Goal: Information Seeking & Learning: Find specific fact

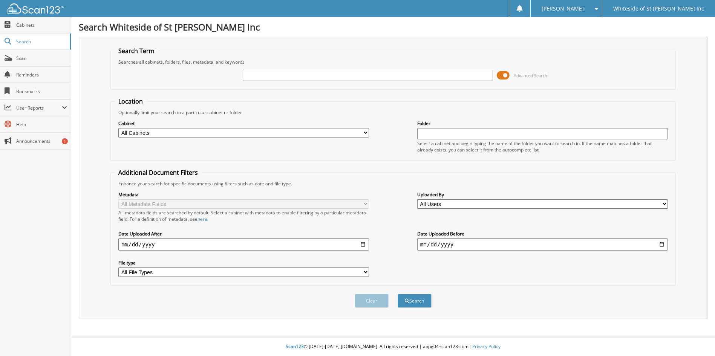
click at [260, 73] on input "text" at bounding box center [368, 75] width 251 height 11
type input "1GNEVGRS5SJ145687"
click at [397, 294] on button "Search" at bounding box center [414, 301] width 34 height 14
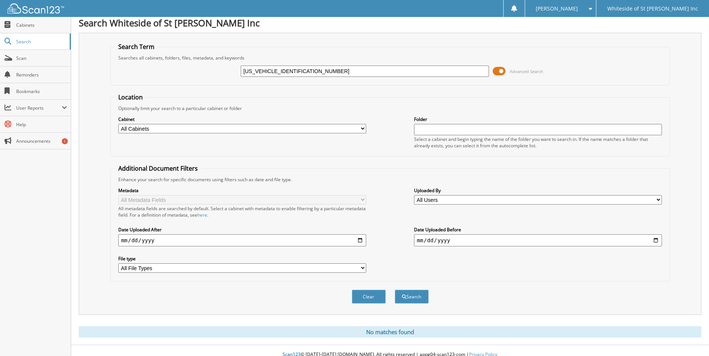
scroll to position [5, 0]
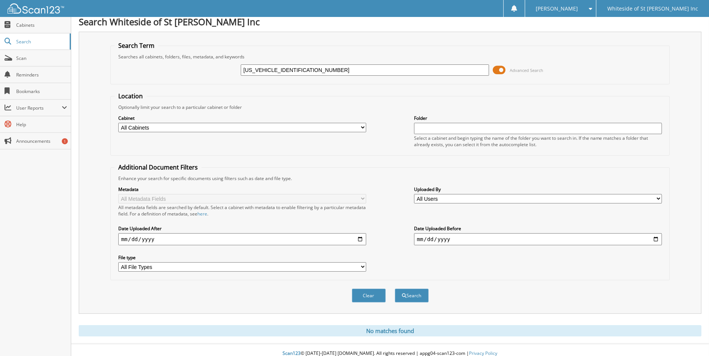
drag, startPoint x: 275, startPoint y: 68, endPoint x: 158, endPoint y: 69, distance: 117.6
click at [158, 69] on div "1GNEVGRS5SJ145687 Advanced Search" at bounding box center [391, 70] width 552 height 20
type input "SJ145687"
click at [417, 289] on button "Search" at bounding box center [412, 296] width 34 height 14
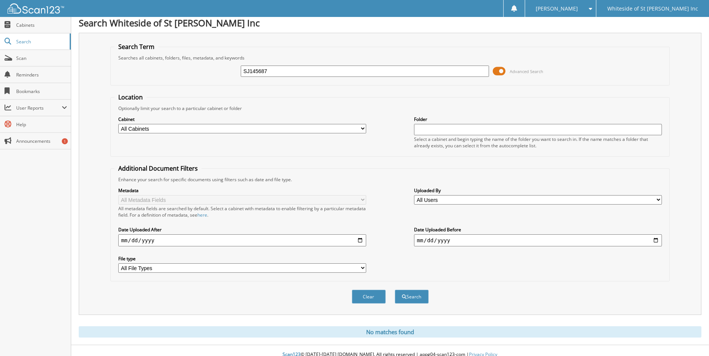
scroll to position [5, 0]
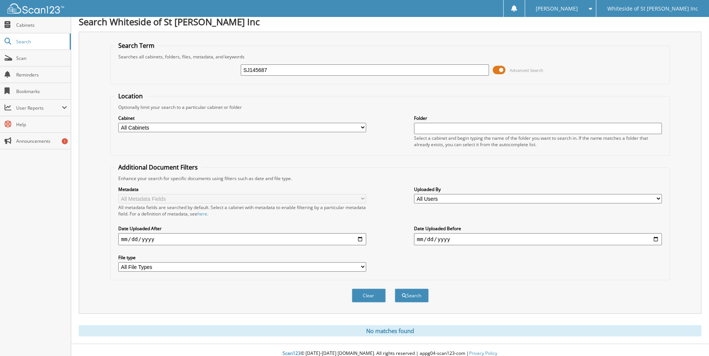
click at [592, 7] on span at bounding box center [588, 8] width 7 height 5
click at [588, 38] on link "Logout" at bounding box center [560, 36] width 71 height 13
